Goal: Task Accomplishment & Management: Manage account settings

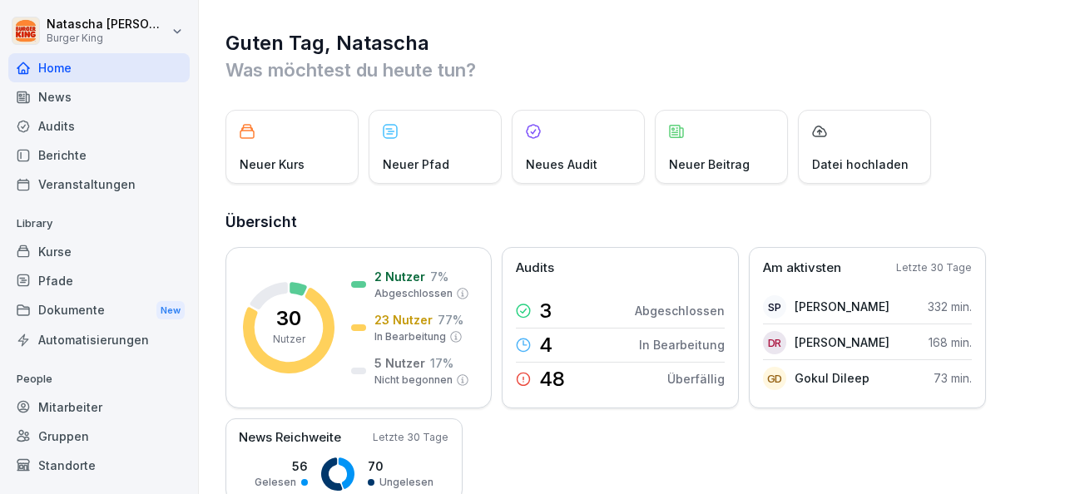
click at [60, 98] on div "News" at bounding box center [98, 96] width 181 height 29
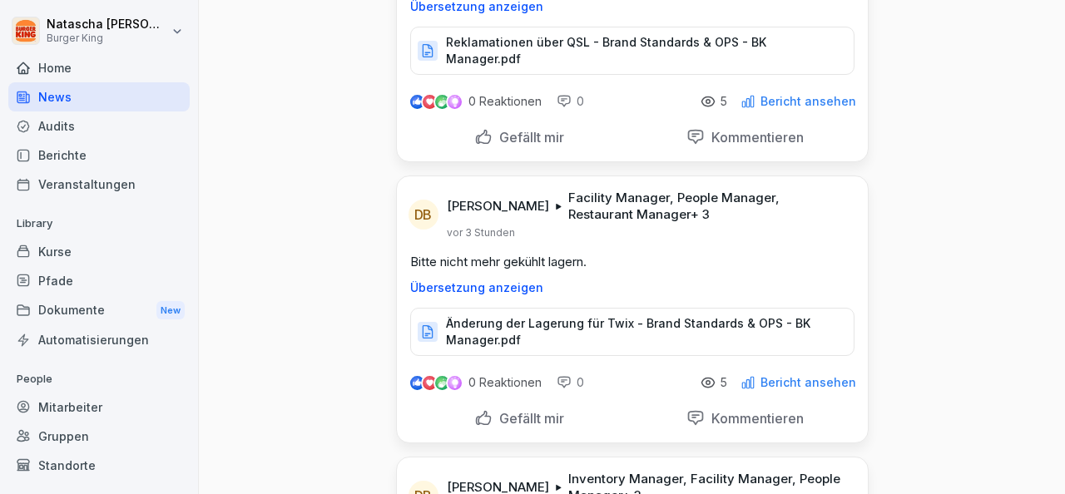
scroll to position [447, 0]
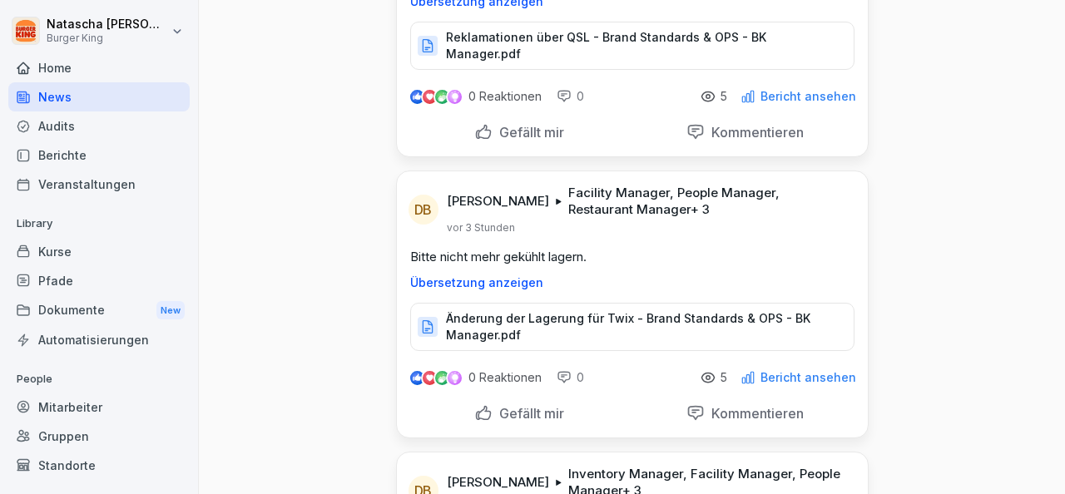
click at [513, 310] on p "Änderung der Lagerung für Twix - Brand Standards & OPS - BK Manager.pdf" at bounding box center [641, 326] width 391 height 33
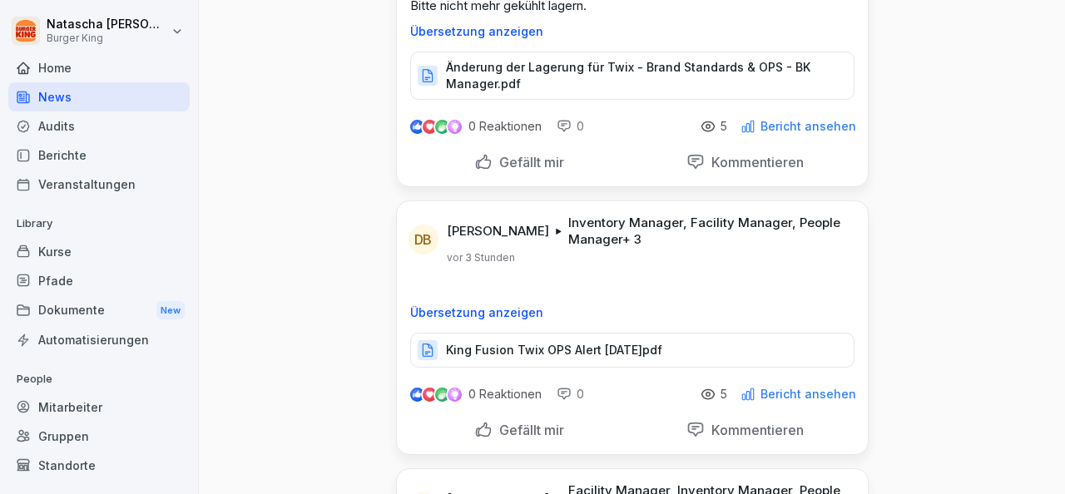
scroll to position [719, 0]
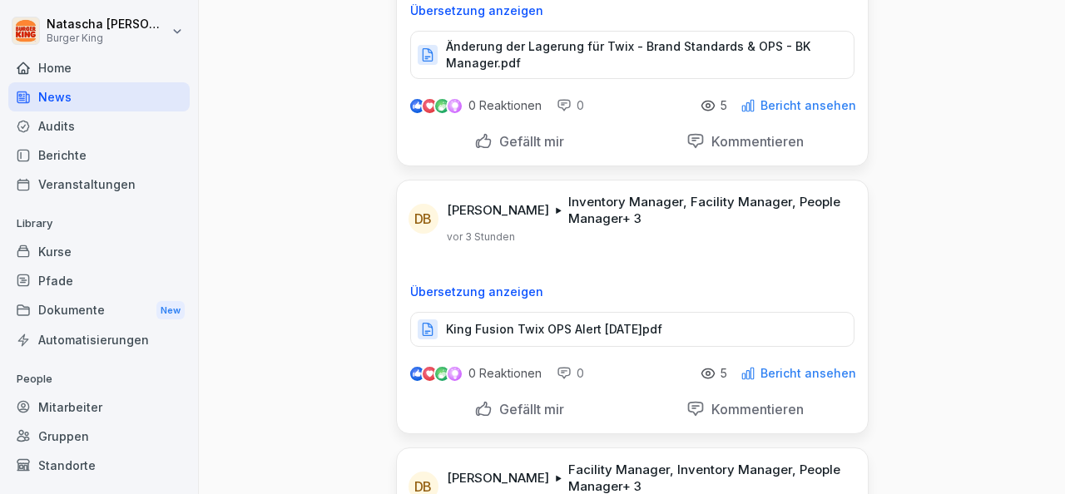
click at [523, 321] on p "King Fusion Twix OPS Alert [DATE]pdf" at bounding box center [554, 329] width 216 height 17
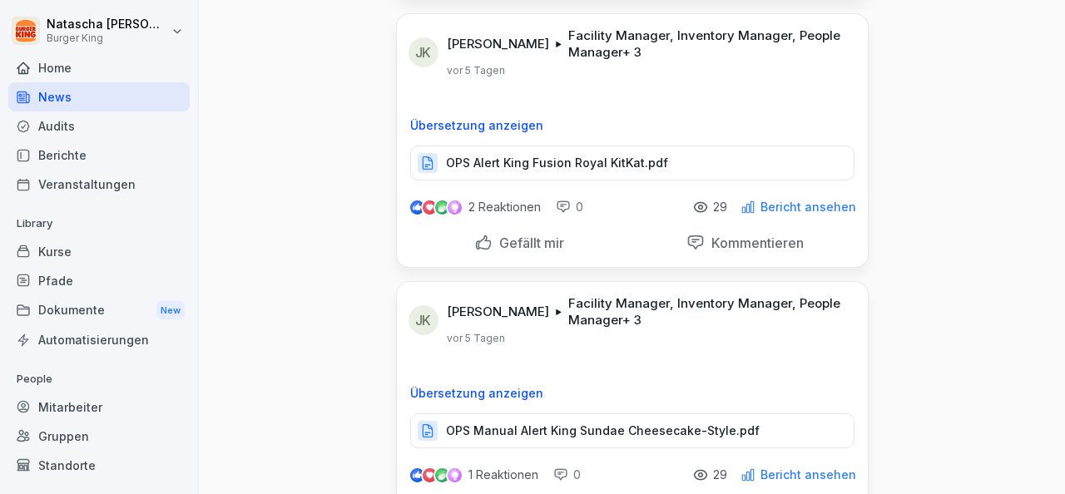
scroll to position [1993, 0]
click at [612, 156] on p "OPS Alert King Fusion Royal KitKat.pdf" at bounding box center [557, 164] width 222 height 17
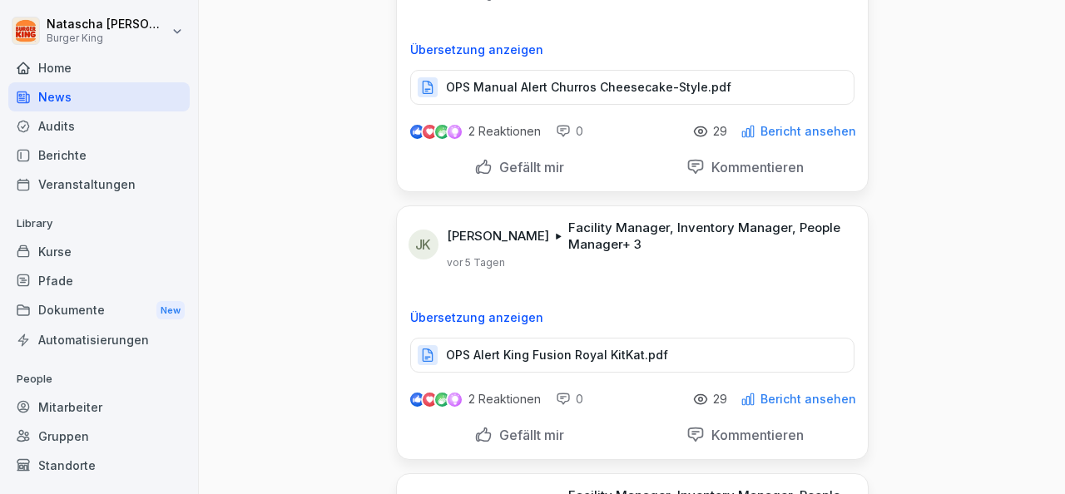
scroll to position [1801, 0]
click at [579, 348] on p "OPS Alert King Fusion Royal KitKat.pdf" at bounding box center [557, 356] width 222 height 17
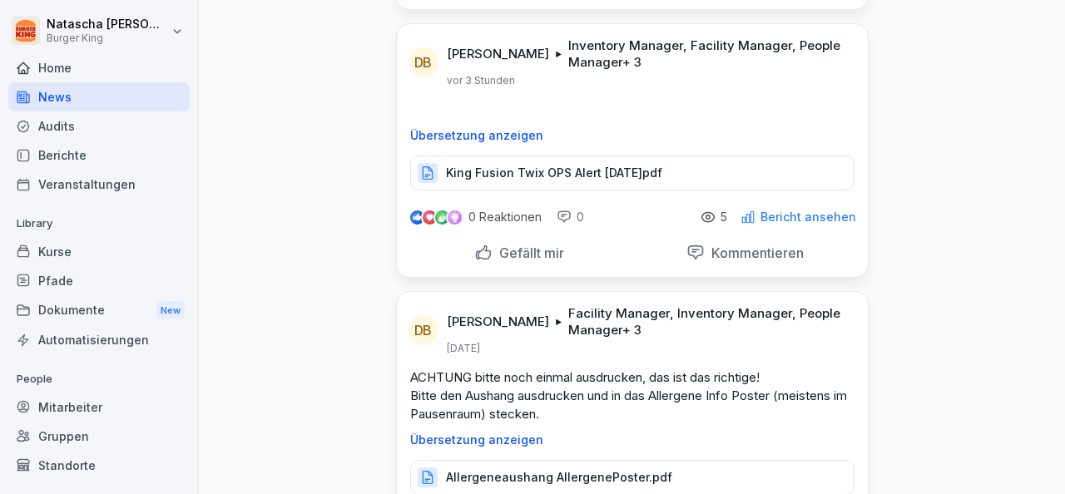
scroll to position [875, 0]
click at [516, 165] on p "King Fusion Twix OPS Alert [DATE]pdf" at bounding box center [554, 173] width 216 height 17
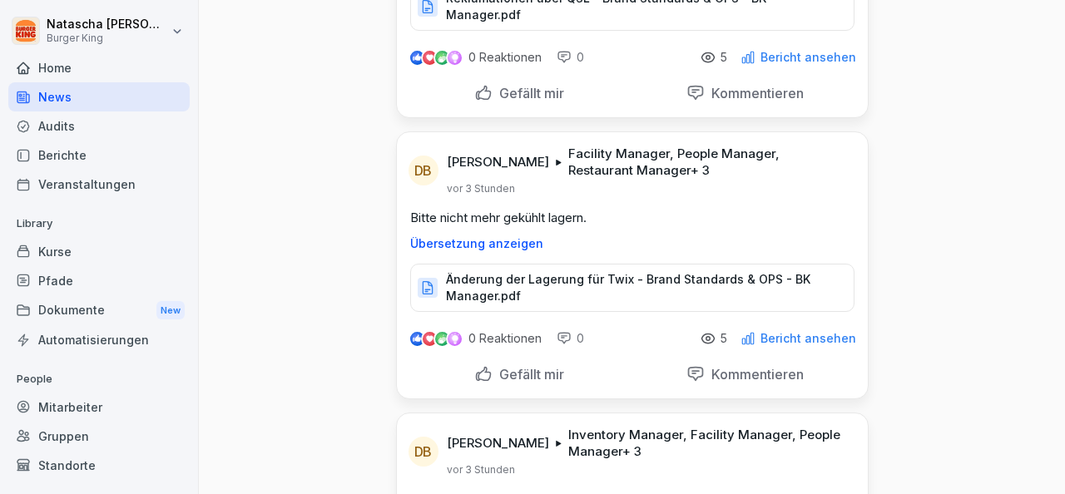
scroll to position [484, 0]
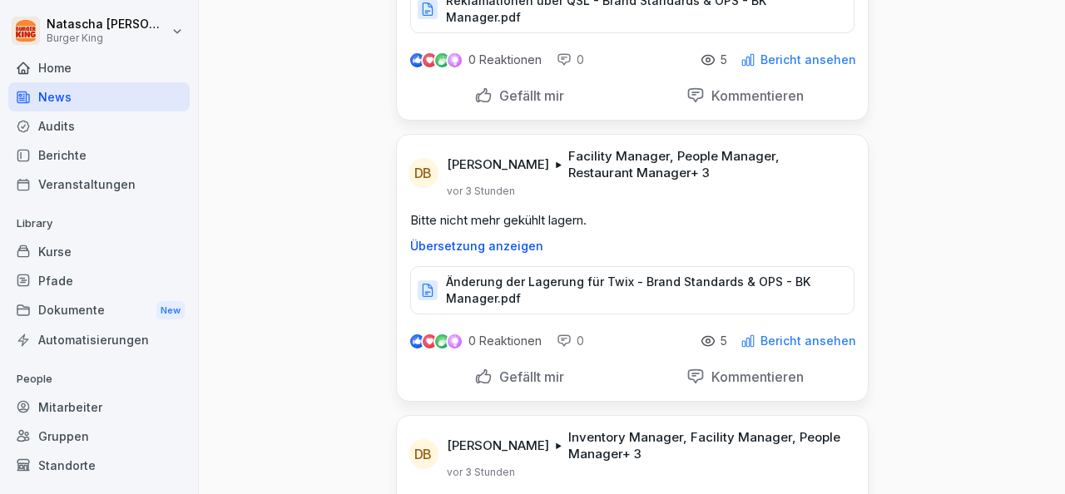
click at [607, 274] on p "Änderung der Lagerung für Twix - Brand Standards & OPS - BK Manager.pdf" at bounding box center [641, 290] width 391 height 33
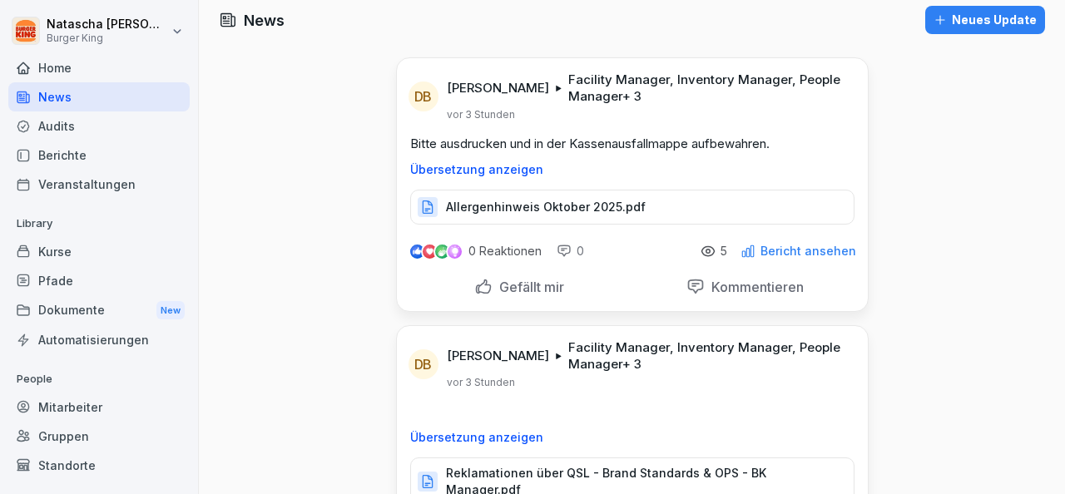
scroll to position [0, 0]
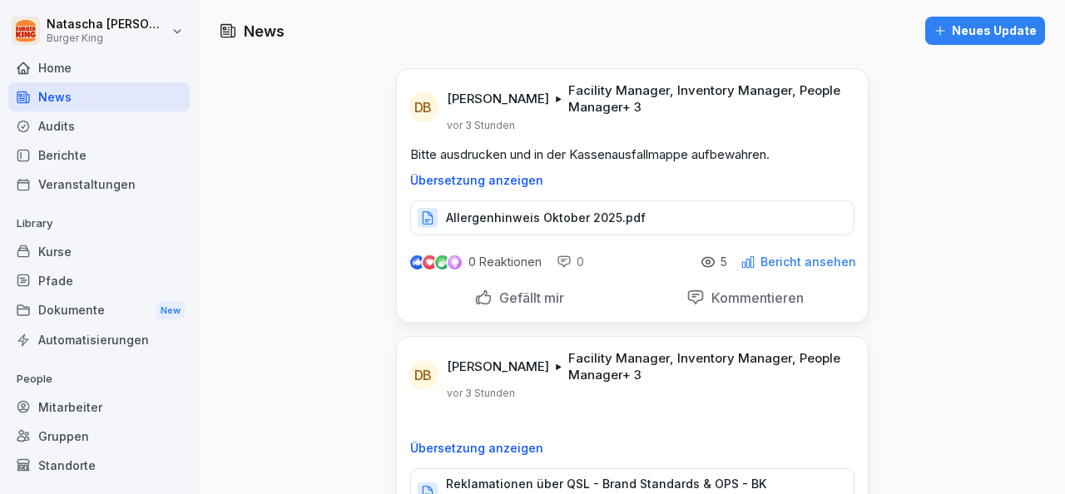
click at [536, 214] on p "Allergenhinweis Oktober 2025.pdf" at bounding box center [546, 218] width 200 height 17
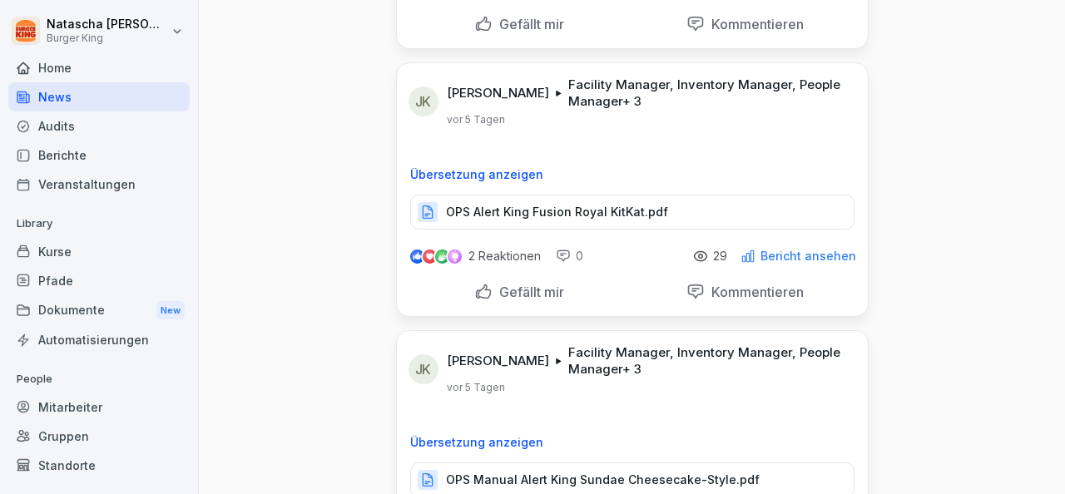
scroll to position [1944, 0]
click at [585, 205] on p "OPS Alert King Fusion Royal KitKat.pdf" at bounding box center [557, 213] width 222 height 17
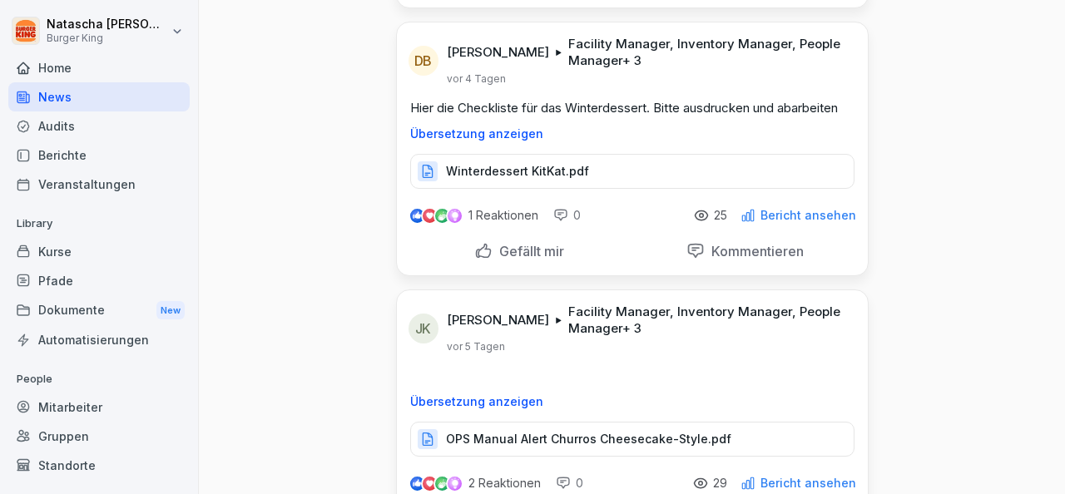
scroll to position [1424, 0]
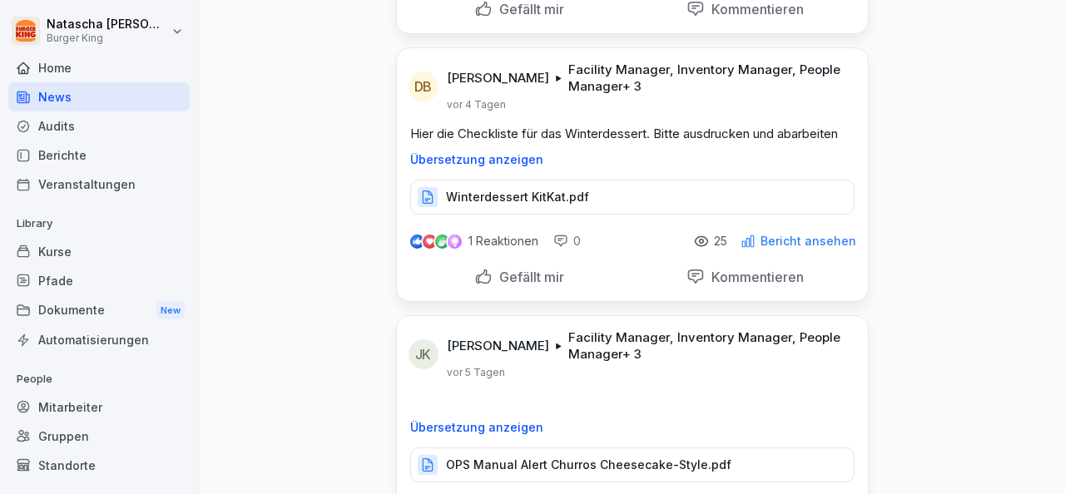
click at [567, 189] on p "Winterdessert KitKat.pdf" at bounding box center [517, 197] width 143 height 17
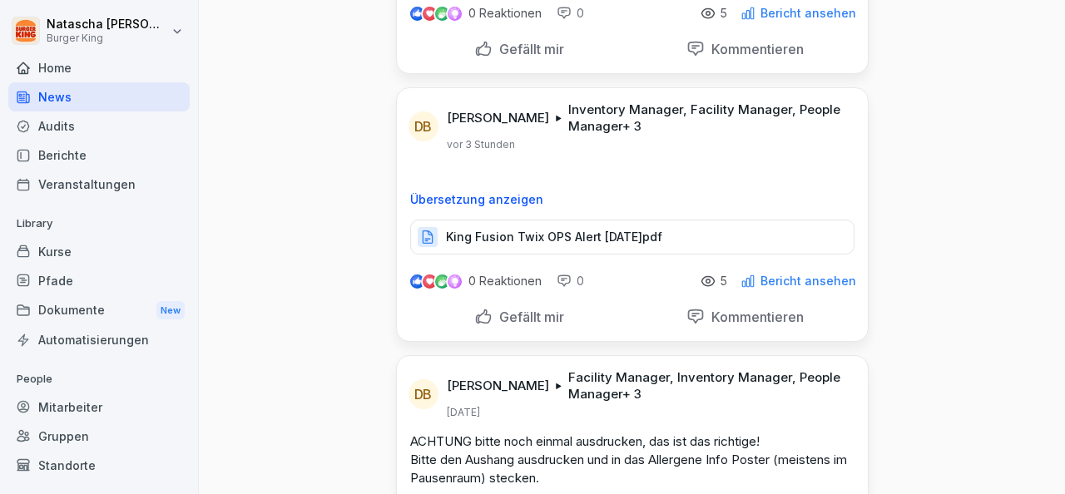
scroll to position [811, 0]
click at [535, 230] on p "King Fusion Twix OPS Alert [DATE]pdf" at bounding box center [554, 238] width 216 height 17
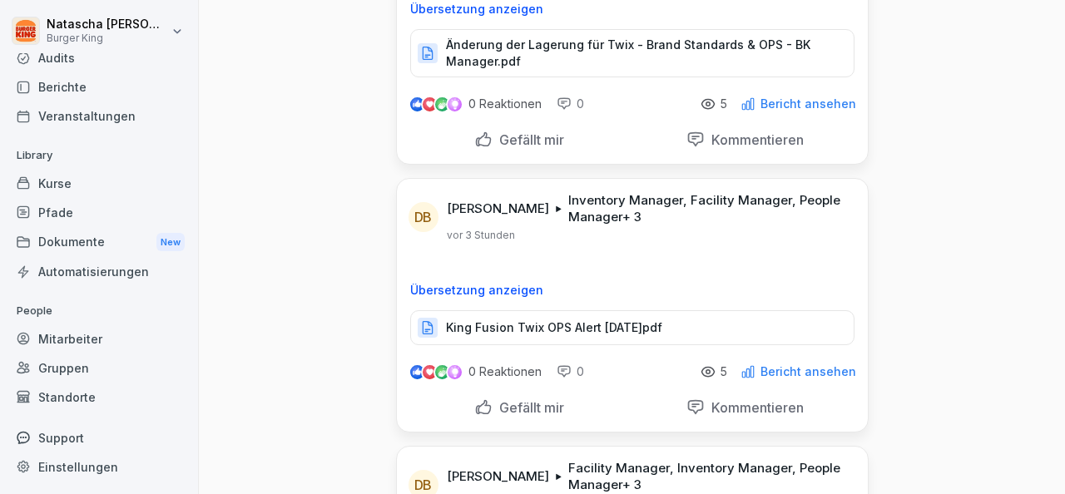
scroll to position [67, 0]
click at [84, 340] on div "Mitarbeiter" at bounding box center [98, 340] width 181 height 29
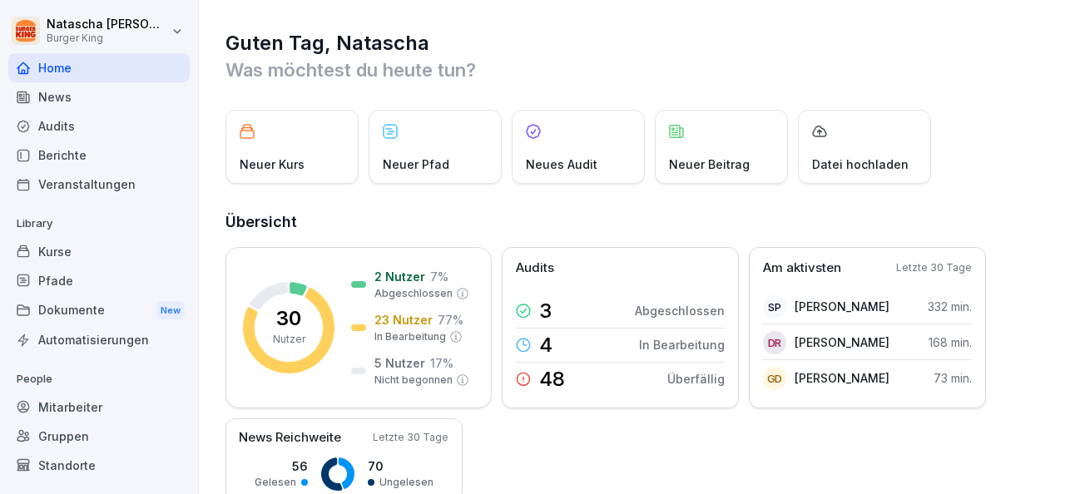
click at [52, 252] on div "Kurse" at bounding box center [98, 251] width 181 height 29
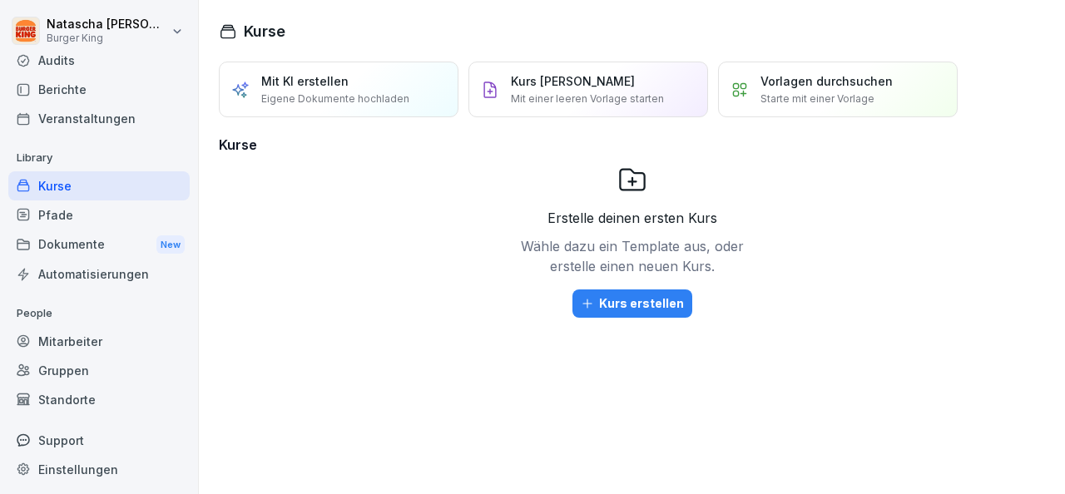
scroll to position [68, 0]
click at [94, 334] on div "Mitarbeiter" at bounding box center [98, 339] width 181 height 29
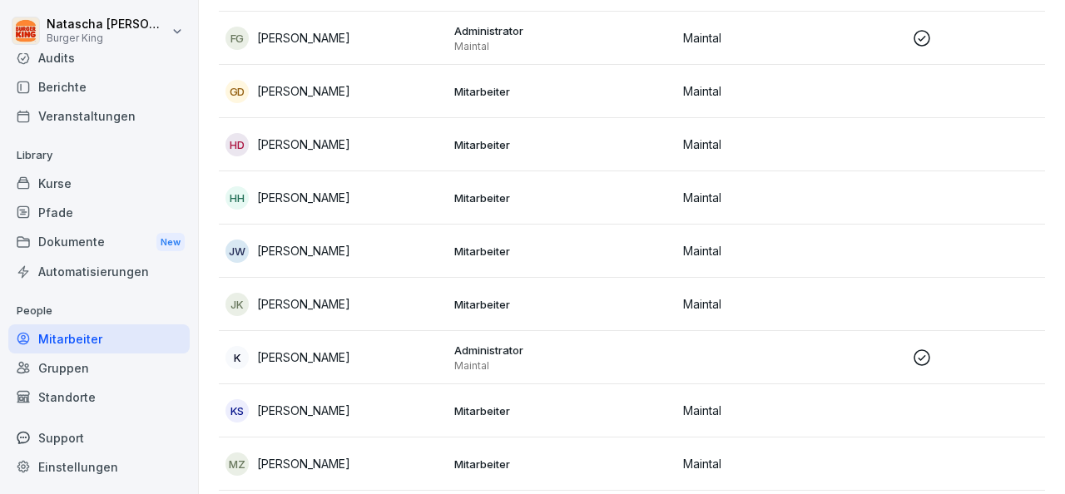
scroll to position [545, 0]
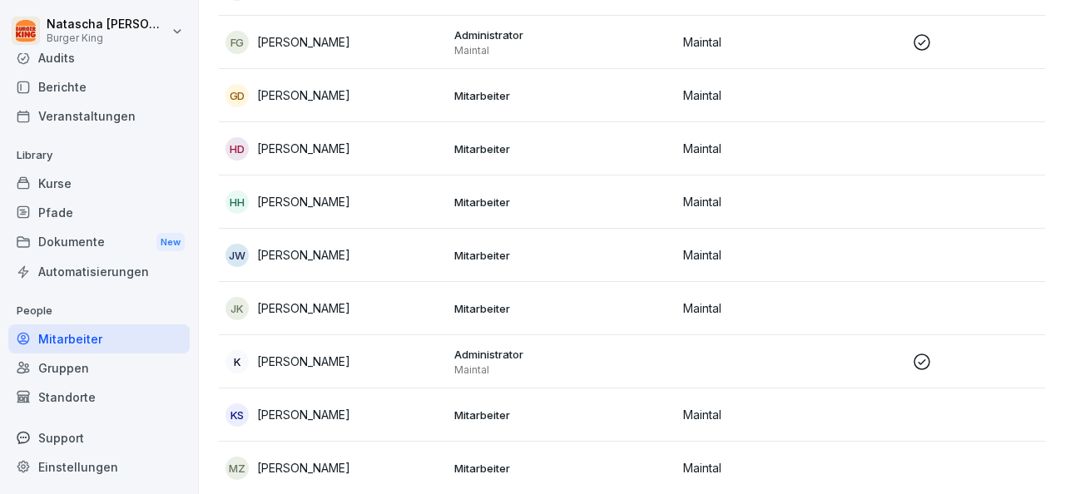
click at [276, 147] on p "[PERSON_NAME]" at bounding box center [303, 148] width 93 height 17
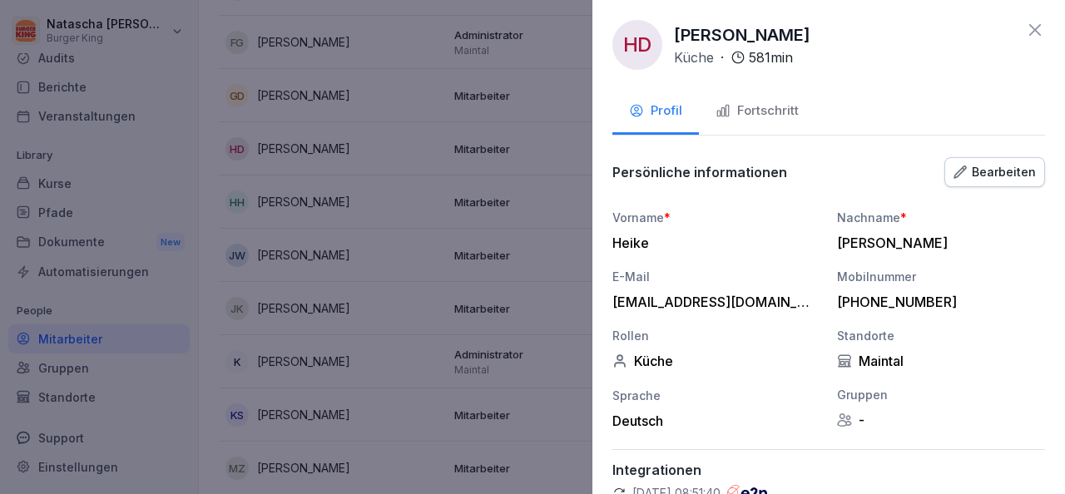
scroll to position [0, 0]
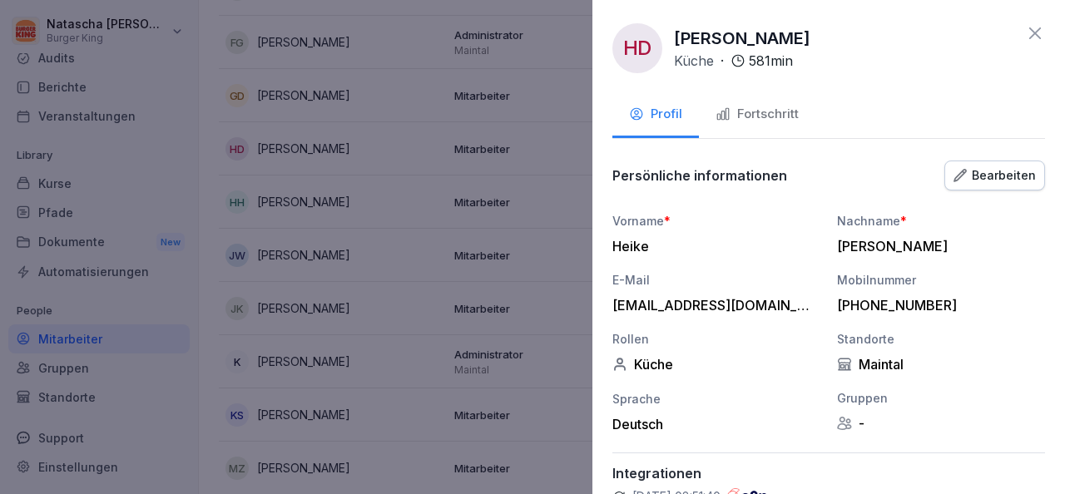
click at [761, 111] on div "Fortschritt" at bounding box center [757, 114] width 83 height 19
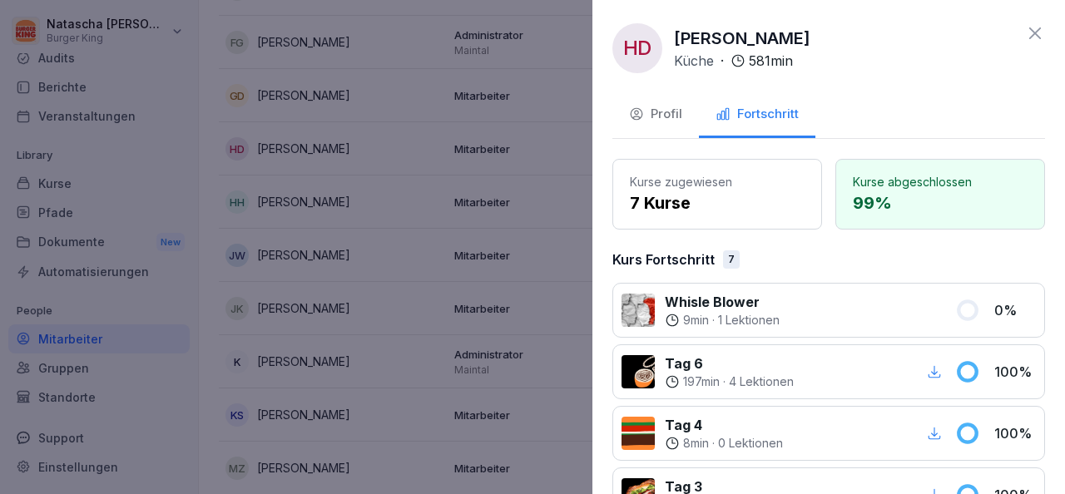
click at [1029, 34] on icon at bounding box center [1035, 33] width 12 height 12
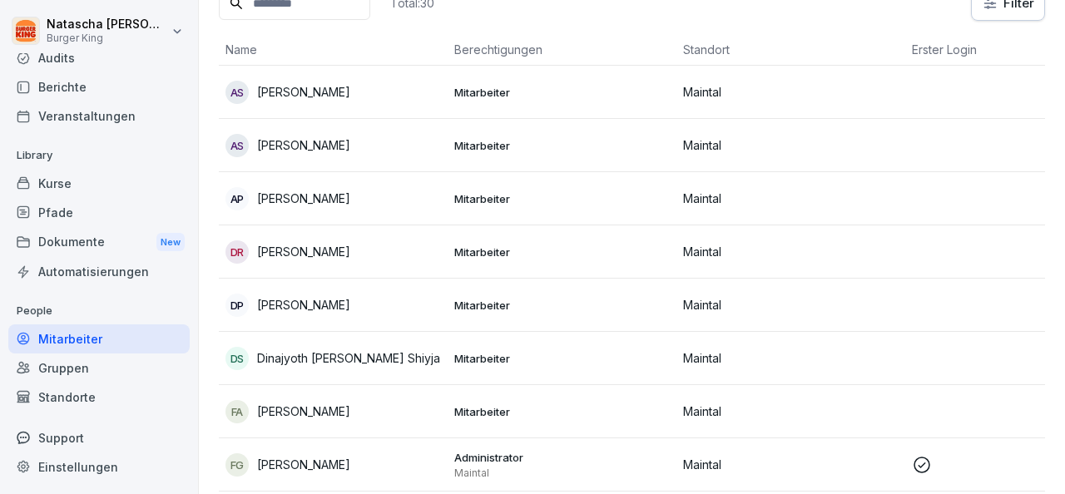
scroll to position [117, 0]
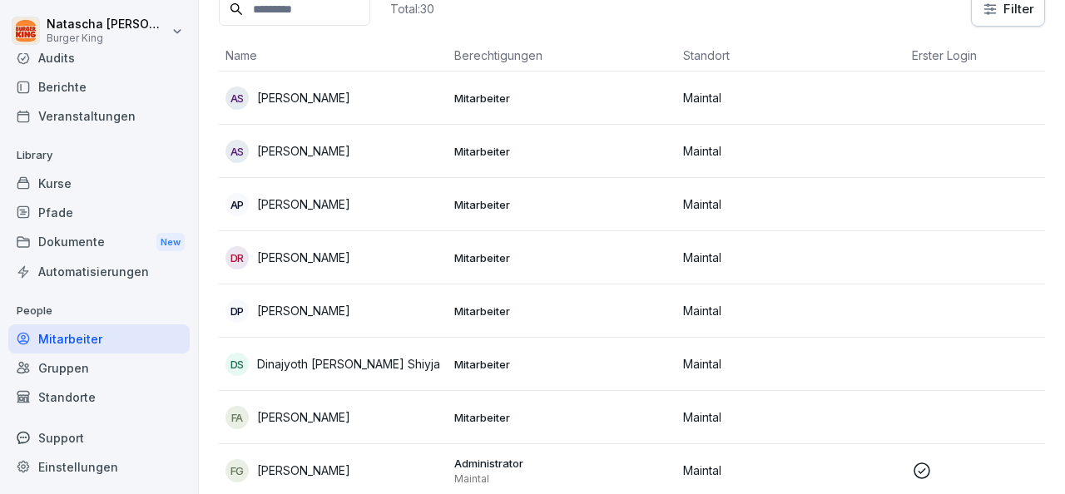
click at [294, 102] on p "[PERSON_NAME]" at bounding box center [303, 97] width 93 height 17
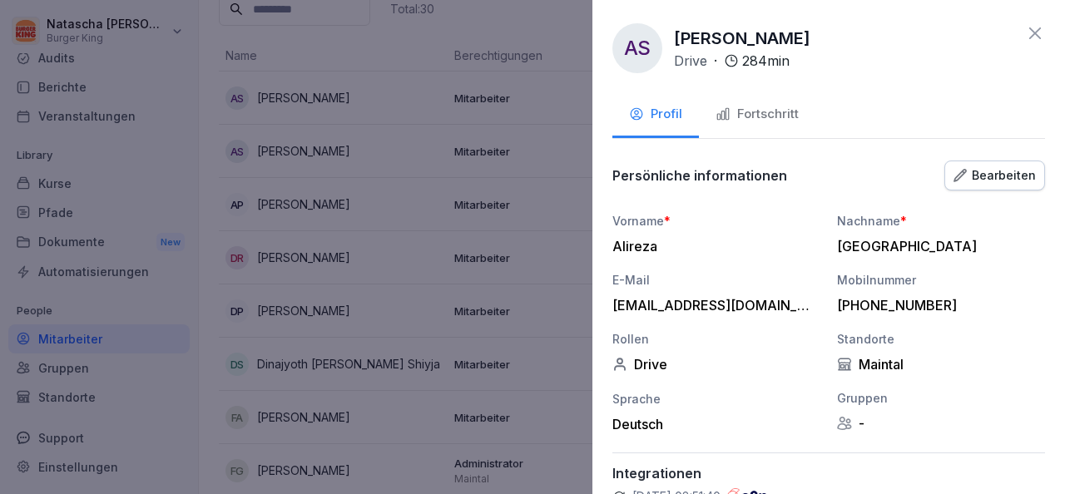
click at [755, 117] on div "Fortschritt" at bounding box center [757, 114] width 83 height 19
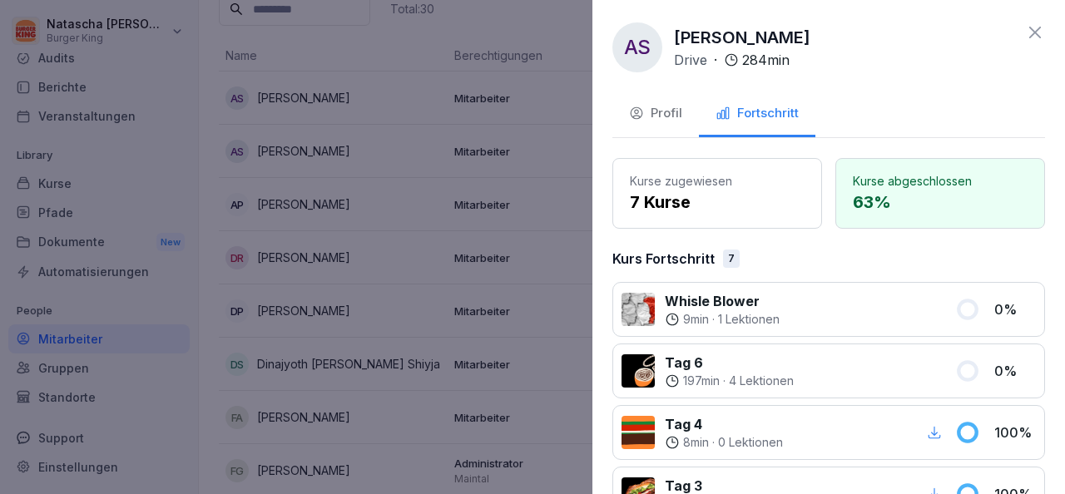
scroll to position [0, 0]
click at [1025, 31] on icon at bounding box center [1035, 33] width 20 height 20
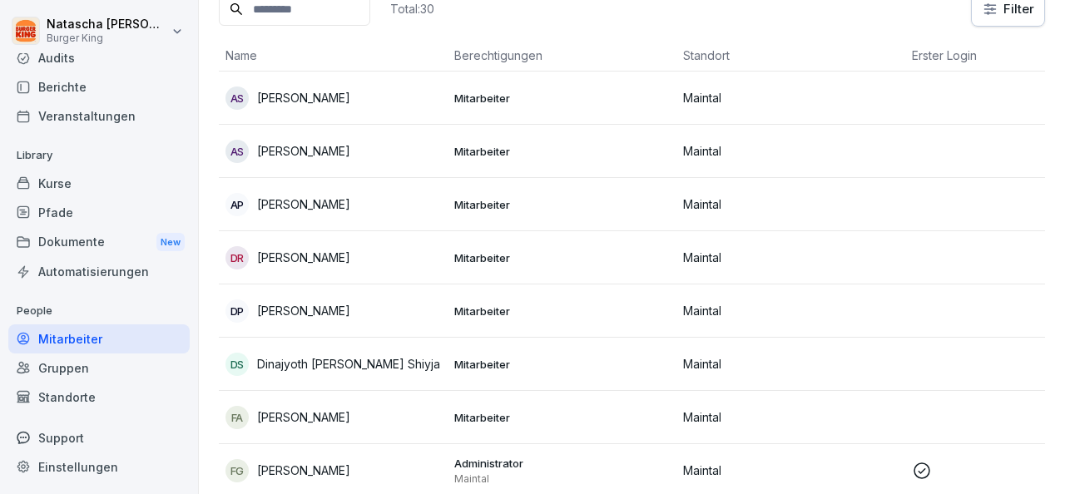
click at [689, 148] on p "Maintal" at bounding box center [791, 150] width 216 height 17
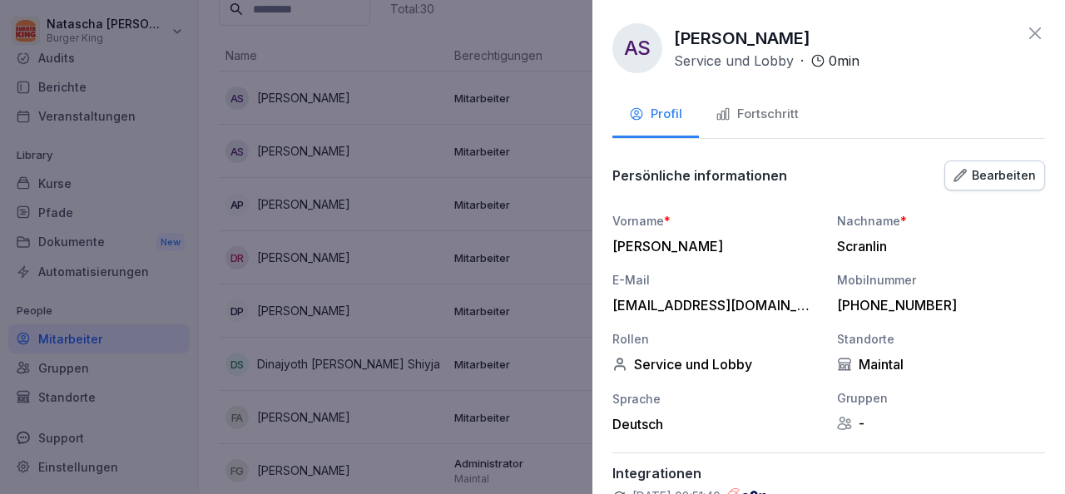
click at [766, 117] on div "Fortschritt" at bounding box center [757, 114] width 83 height 19
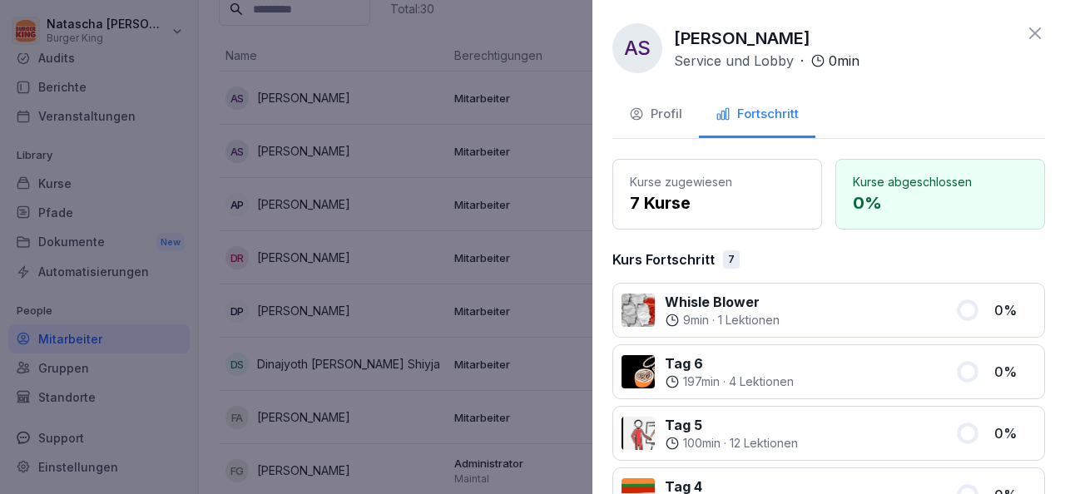
click at [1025, 27] on icon at bounding box center [1035, 33] width 20 height 20
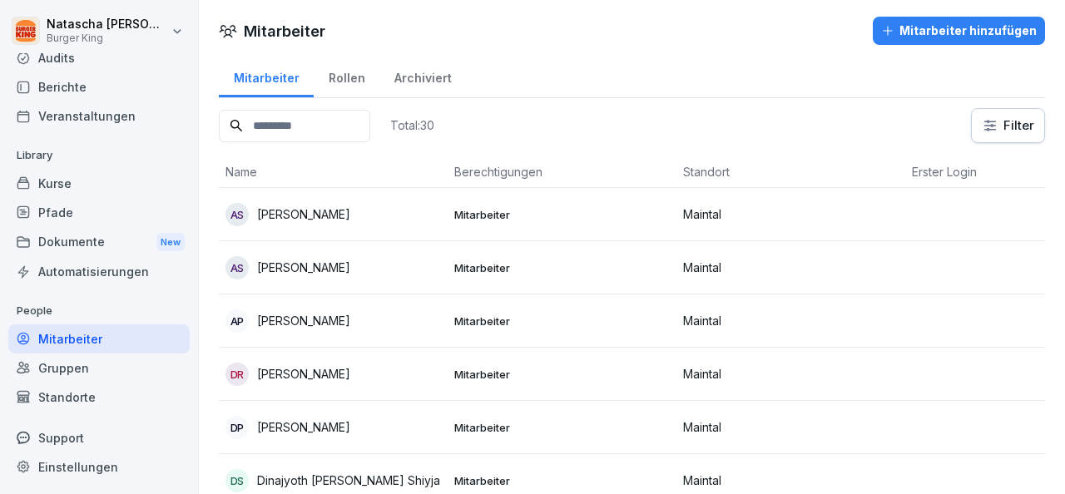
scroll to position [2, 0]
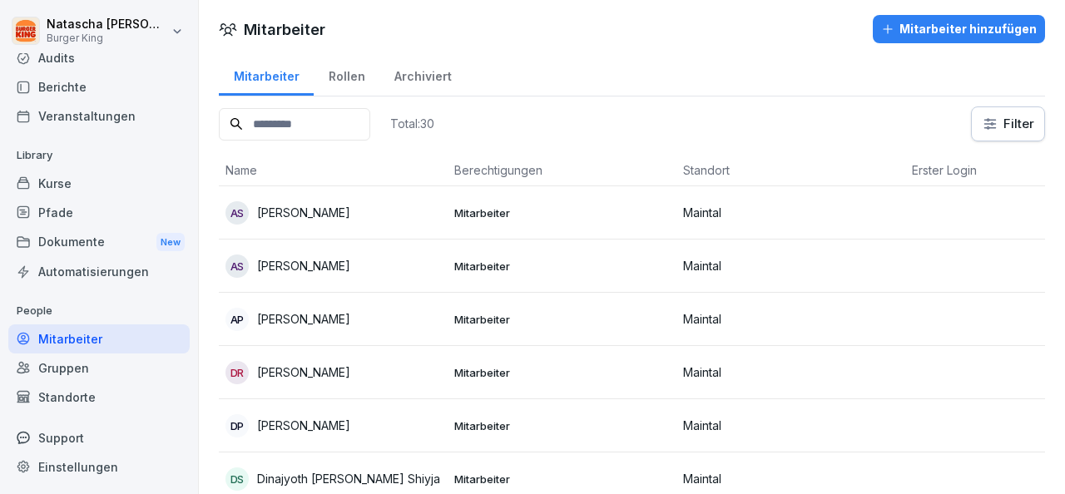
click at [330, 73] on div "Rollen" at bounding box center [347, 74] width 66 height 42
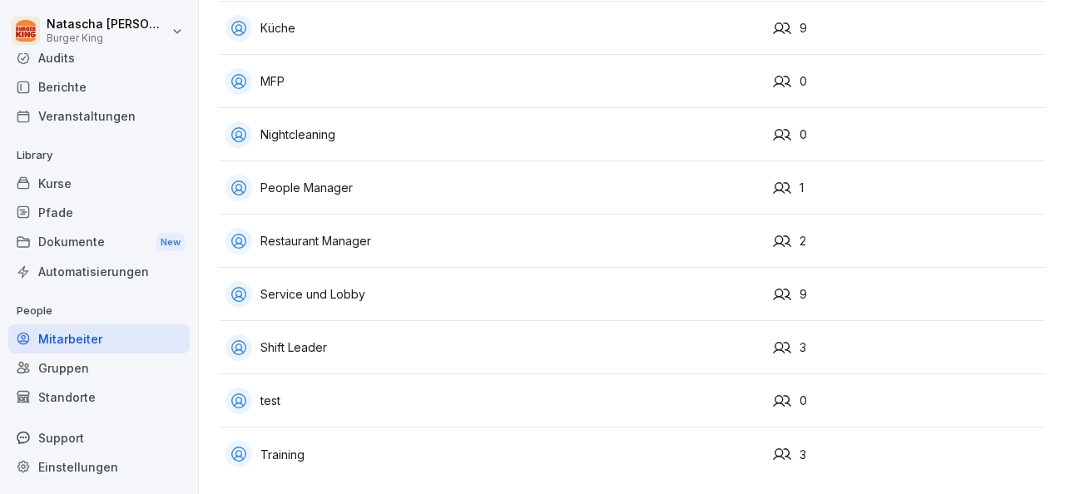
scroll to position [357, 0]
click at [773, 340] on icon at bounding box center [782, 348] width 18 height 18
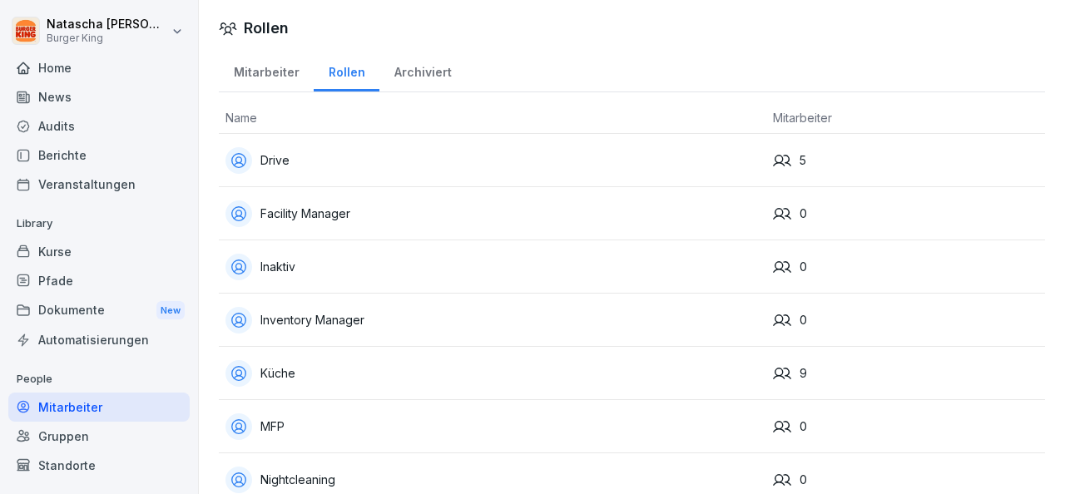
click at [64, 256] on div "Kurse" at bounding box center [98, 251] width 181 height 29
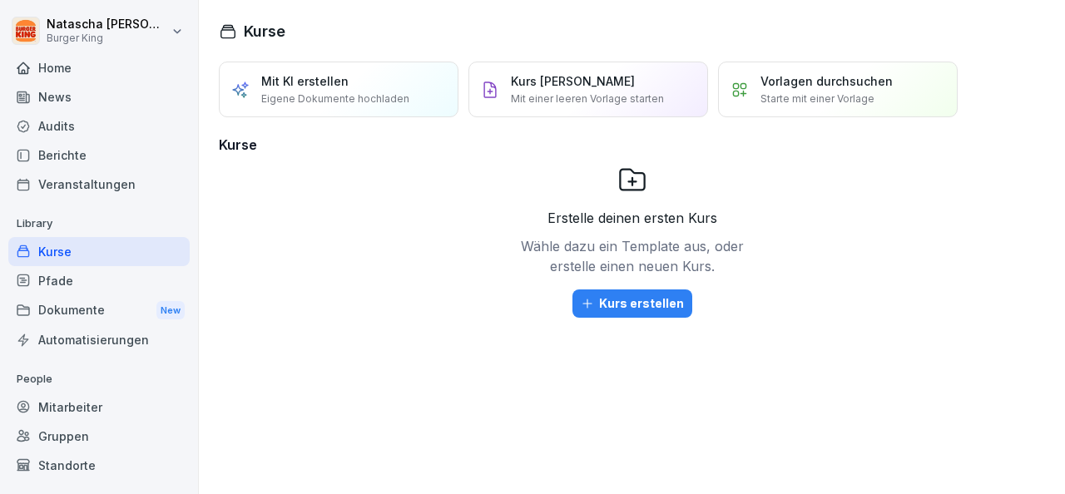
click at [77, 405] on div "Mitarbeiter" at bounding box center [98, 407] width 181 height 29
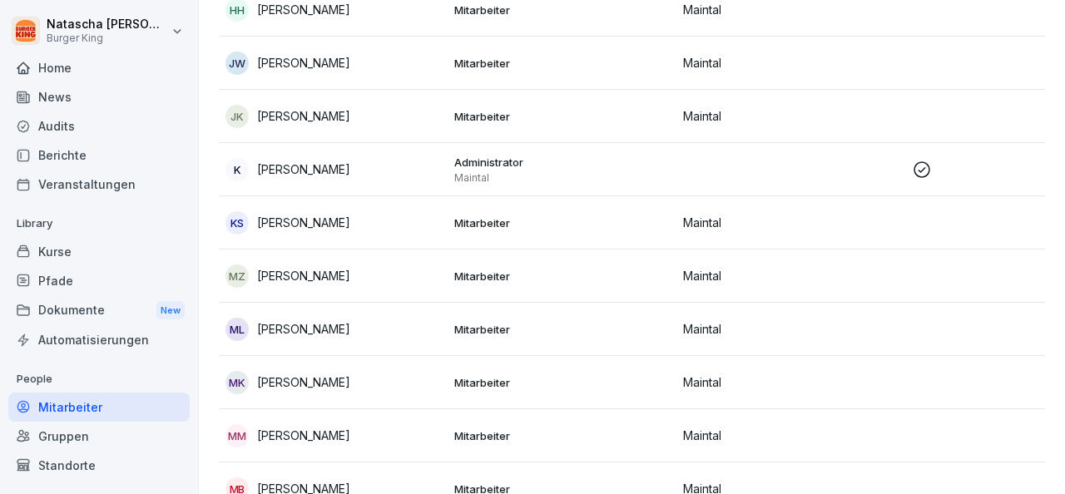
scroll to position [737, 0]
click at [299, 280] on p "[PERSON_NAME]" at bounding box center [303, 276] width 93 height 17
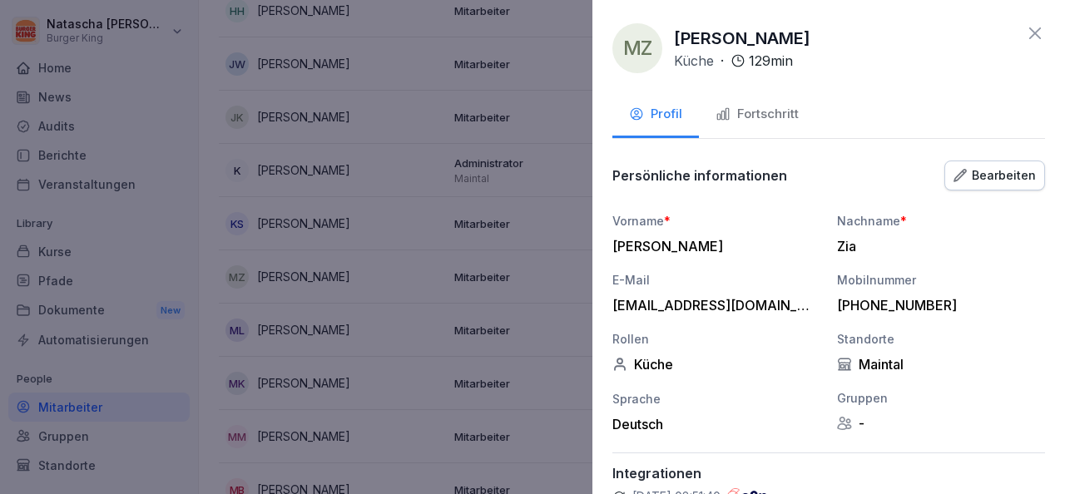
click at [756, 117] on div "Fortschritt" at bounding box center [757, 114] width 83 height 19
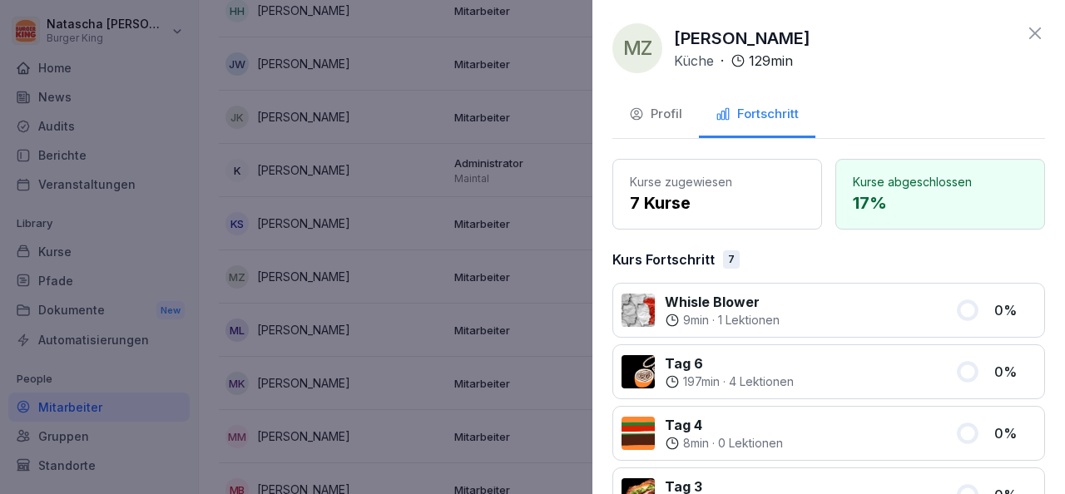
scroll to position [0, 0]
